Goal: Task Accomplishment & Management: Use online tool/utility

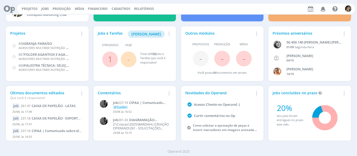
scroll to position [28, 0]
click at [43, 8] on link "Jobs" at bounding box center [45, 9] width 8 height 4
click at [46, 8] on link "Jobs" at bounding box center [45, 9] width 8 height 4
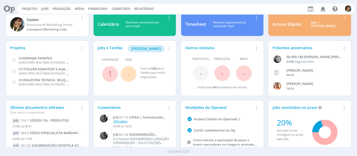
scroll to position [0, 0]
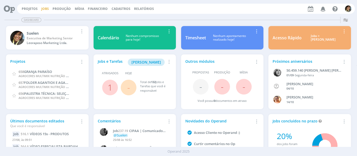
click at [43, 10] on link "Jobs" at bounding box center [45, 9] width 8 height 4
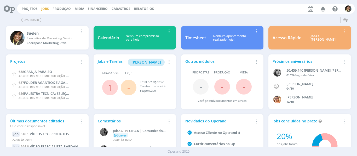
click at [47, 9] on link "Jobs" at bounding box center [45, 9] width 8 height 4
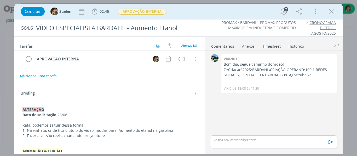
click at [331, 13] on icon "dialog" at bounding box center [331, 12] width 8 height 8
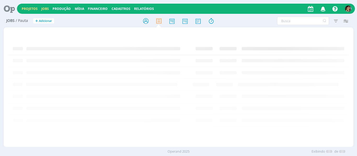
click at [34, 7] on div "Projetos Jobs Produção [GEOGRAPHIC_DATA] Financeiro Cadastros Relatórios Notifi…" at bounding box center [178, 78] width 357 height 156
click at [32, 7] on link "Projetos" at bounding box center [30, 9] width 16 height 4
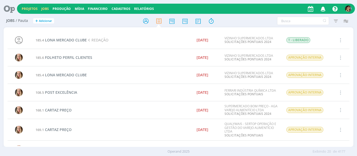
click at [32, 7] on link "Projetos" at bounding box center [30, 9] width 16 height 4
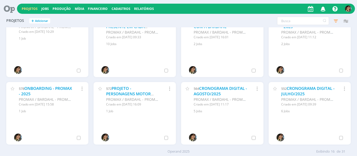
scroll to position [131, 0]
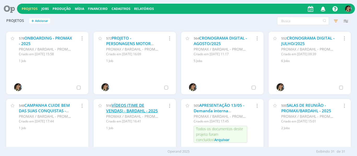
click at [122, 107] on link "VÍDEOS (TIME DE VENDAS) - BARDAHL - 2025" at bounding box center [132, 108] width 52 height 11
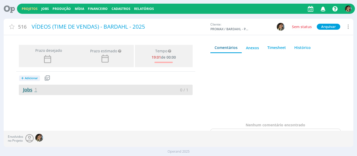
click at [35, 87] on span "1" at bounding box center [35, 90] width 3 height 6
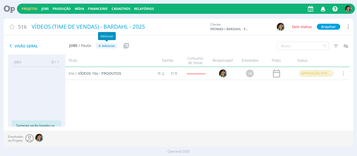
click at [110, 45] on span "Adicionar" at bounding box center [108, 45] width 13 height 3
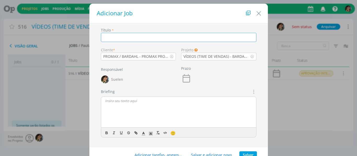
type input "T"
type input "NOVAS TELAS - CLEAN G"
drag, startPoint x: 258, startPoint y: 13, endPoint x: 251, endPoint y: 28, distance: 16.8
click at [258, 13] on icon "Close" at bounding box center [259, 14] width 8 height 8
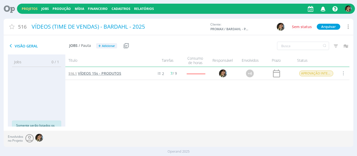
click at [95, 73] on span "VÍDEOS 15s - PRODUTOS" at bounding box center [99, 73] width 43 height 5
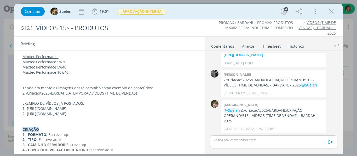
scroll to position [1196, 0]
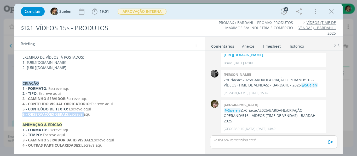
drag, startPoint x: 103, startPoint y: 111, endPoint x: 88, endPoint y: 114, distance: 15.9
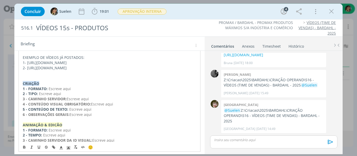
click at [96, 114] on p "6 - OBSERVAÇÕES GERAIS: Escreve aqui" at bounding box center [110, 114] width 174 height 5
drag, startPoint x: 96, startPoint y: 116, endPoint x: 21, endPoint y: 84, distance: 81.9
copy div "CRIAÇÃO 1 - FORMATO: Escreve aqui 2 - TIPO: Escreve aqui 3 - CAMINHO SERVIDOR: …"
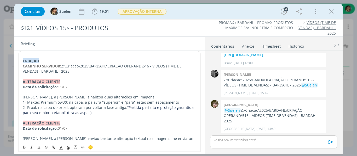
scroll to position [35, 0]
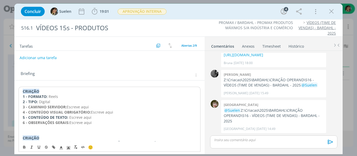
drag, startPoint x: 20, startPoint y: 107, endPoint x: 58, endPoint y: 107, distance: 37.9
click at [96, 107] on p "3 - CAMINHO SERVIDOR: Escreve aqui" at bounding box center [110, 107] width 174 height 5
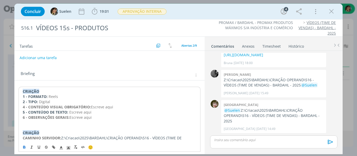
click at [68, 113] on p "5 - CONTEÚDO DE TEXTO: Escreve aqui" at bounding box center [110, 112] width 174 height 5
click at [99, 112] on p "5 - CONTEÚDO DE TEXTO: Escreve aqui" at bounding box center [110, 112] width 174 height 5
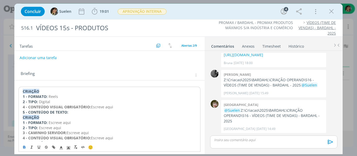
scroll to position [87, 0]
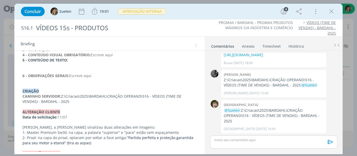
click at [62, 67] on p "dialog" at bounding box center [109, 65] width 174 height 5
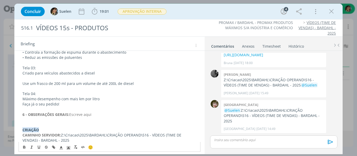
scroll to position [378, 0]
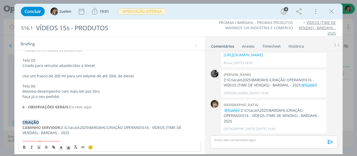
click at [103, 107] on p "6 - OBSERVAÇÕES GERAIS: Escreve aqui" at bounding box center [109, 107] width 174 height 5
drag, startPoint x: 71, startPoint y: 108, endPoint x: 111, endPoint y: 109, distance: 40.2
click at [108, 109] on p "6 - OBSERVAÇÕES GERAIS: Escreve aqui" at bounding box center [109, 107] width 174 height 5
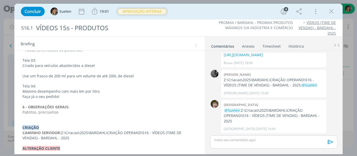
click at [153, 10] on span "APROVAÇÃO INTERNA" at bounding box center [142, 12] width 49 height 6
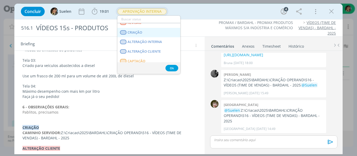
scroll to position [26, 0]
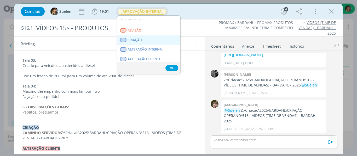
click at [136, 39] on span "CRIAÇÃO" at bounding box center [134, 40] width 15 height 4
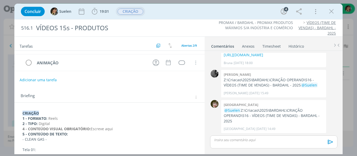
scroll to position [0, 0]
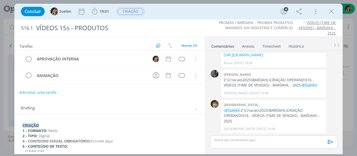
click at [37, 92] on button "Adicionar uma tarefa" at bounding box center [37, 92] width 37 height 9
type input "CRIAÇÃO"
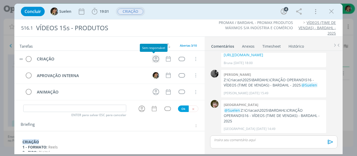
click at [153, 61] on icon "dialog" at bounding box center [156, 59] width 8 height 8
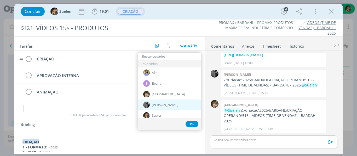
click at [162, 103] on div "[PERSON_NAME]" at bounding box center [169, 105] width 63 height 11
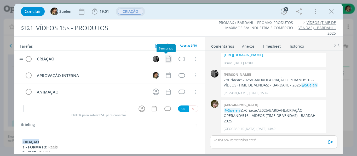
click at [166, 61] on icon "dialog" at bounding box center [168, 59] width 7 height 7
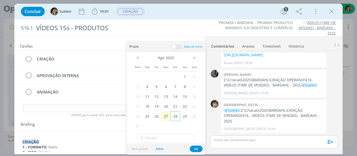
click at [178, 117] on span "28" at bounding box center [175, 117] width 9 height 10
click at [196, 148] on button "Ok" at bounding box center [196, 149] width 13 height 7
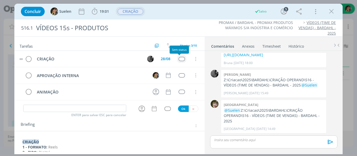
click at [181, 57] on div "dialog" at bounding box center [181, 59] width 7 height 4
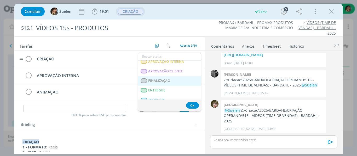
scroll to position [133, 0]
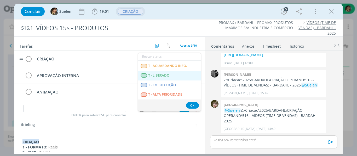
click at [162, 76] on span "T - LIBERADO" at bounding box center [158, 76] width 21 height 4
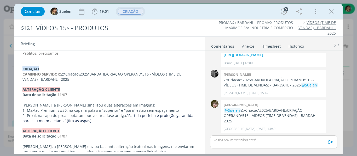
scroll to position [444, 0]
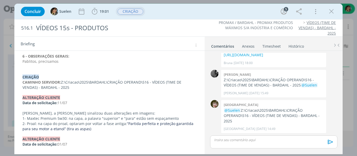
click at [81, 64] on p "Pablitos, precisamos" at bounding box center [109, 61] width 174 height 5
click at [81, 63] on p "Pablitos, precisamos" at bounding box center [110, 61] width 174 height 5
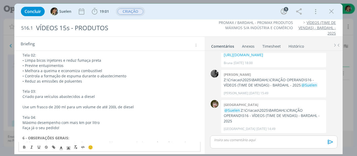
scroll to position [414, 0]
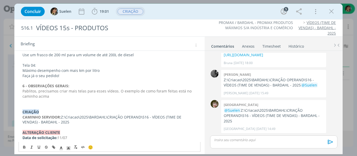
click at [61, 95] on p "Pablitos, precisamos criar mais telas para esses vídeos. O exemplo de como fora…" at bounding box center [109, 94] width 174 height 10
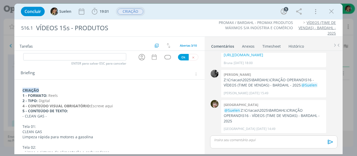
scroll to position [49, 0]
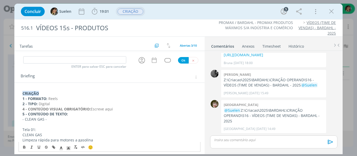
drag, startPoint x: 93, startPoint y: 110, endPoint x: 121, endPoint y: 108, distance: 28.5
click at [121, 108] on p "4 - CONTEÚDO VISUAL OBRIGATÓRIO: Escreve aqui" at bounding box center [109, 109] width 174 height 5
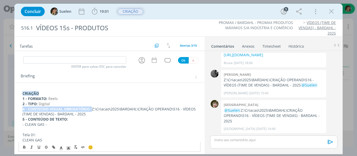
click at [62, 147] on icon "dialog" at bounding box center [61, 148] width 5 height 5
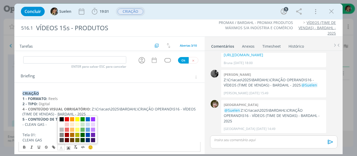
click at [61, 119] on span "dialog" at bounding box center [62, 120] width 4 height 4
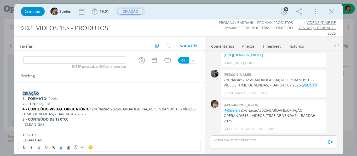
click at [62, 148] on icon "dialog" at bounding box center [61, 148] width 5 height 5
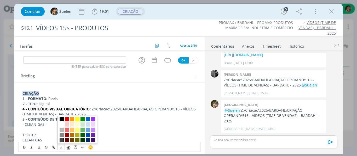
click at [62, 141] on span "dialog" at bounding box center [62, 140] width 4 height 4
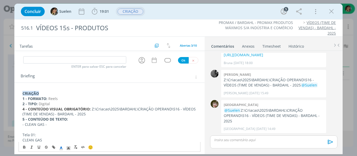
click at [97, 113] on p "4 - CONTEÚDO VISUAL OBRIGATÓRIO: Z:\Criacao\2025\BARDAHL\CRIAÇÃO OPERAND\516 - …" at bounding box center [109, 112] width 174 height 10
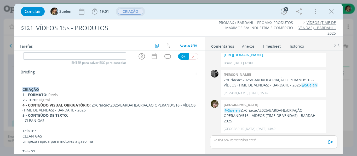
scroll to position [52, 0]
click at [22, 120] on p "- CLEAN GAS -" at bounding box center [109, 121] width 174 height 5
drag, startPoint x: 21, startPoint y: 123, endPoint x: 59, endPoint y: 123, distance: 38.1
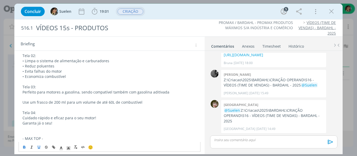
scroll to position [157, 0]
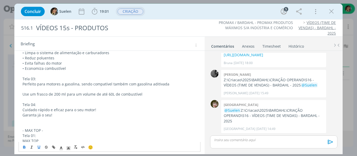
click at [22, 131] on p "- MAX TOP -" at bounding box center [109, 130] width 174 height 5
click at [49, 131] on p "- MAX TOP -" at bounding box center [109, 130] width 174 height 5
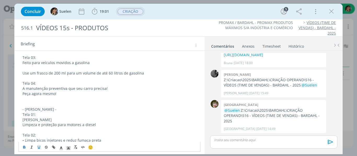
scroll to position [287, 0]
click at [49, 111] on p "- MAX DIESEL -" at bounding box center [109, 109] width 174 height 5
click at [66, 114] on p "Tela 01:" at bounding box center [109, 114] width 174 height 5
click at [60, 108] on p "- MAX DIESEL -" at bounding box center [109, 109] width 174 height 5
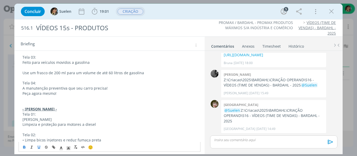
click at [85, 112] on p "- MAX DIESEL -" at bounding box center [109, 109] width 174 height 5
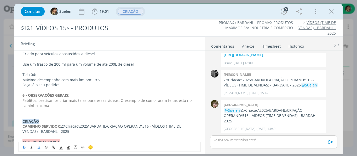
scroll to position [418, 0]
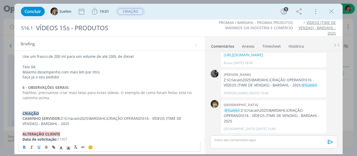
click at [76, 97] on p "Pablitos, precisamos criar mais telas para esses vídeos. O exemplo de como fora…" at bounding box center [109, 95] width 174 height 10
click at [120, 90] on p "6 - OBSERVAÇÕES GERAIS:" at bounding box center [109, 87] width 174 height 5
click at [117, 95] on p "Pablitos, precisamos criar mais telas para esses vídeos. O exemplo de como fora…" at bounding box center [109, 95] width 174 height 10
click at [67, 100] on p "Pablitos, precisamos criar mais telas para esses vídeos. O exemplo de como fora…" at bounding box center [109, 95] width 174 height 10
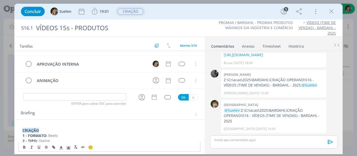
scroll to position [0, 0]
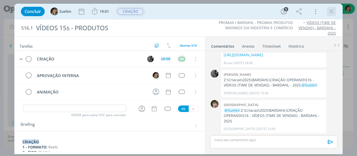
click at [332, 11] on icon "dialog" at bounding box center [331, 12] width 8 height 8
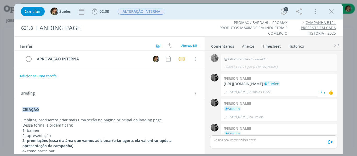
scroll to position [29, 0]
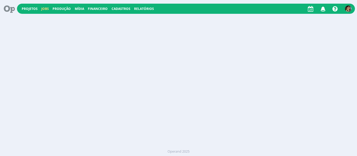
click at [43, 10] on link "Jobs" at bounding box center [45, 9] width 8 height 4
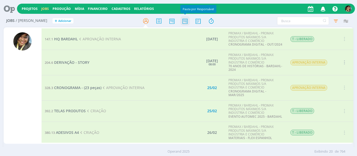
click at [188, 22] on icon at bounding box center [184, 21] width 9 height 10
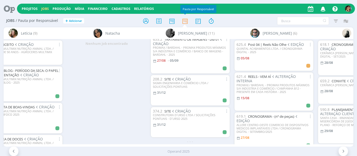
scroll to position [301, 0]
